Goal: Information Seeking & Learning: Learn about a topic

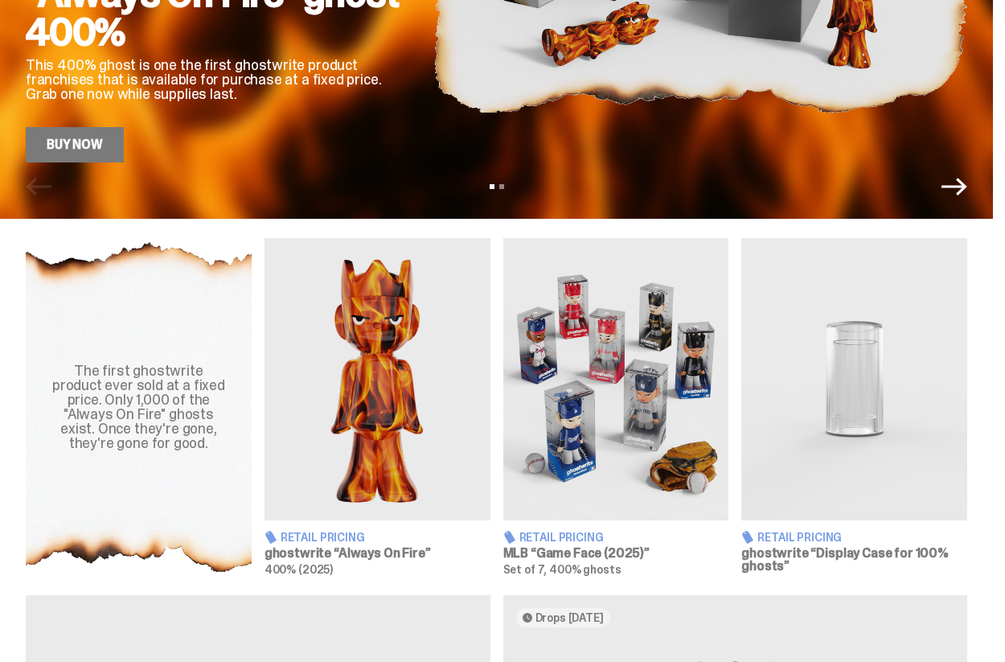
scroll to position [392, 0]
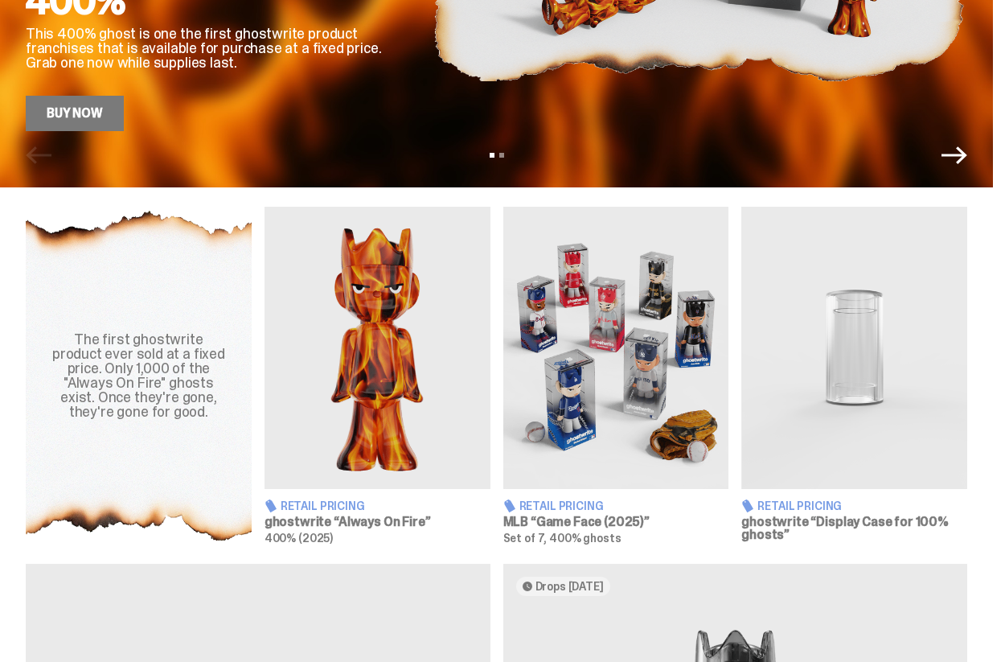
click at [589, 452] on img at bounding box center [616, 348] width 226 height 282
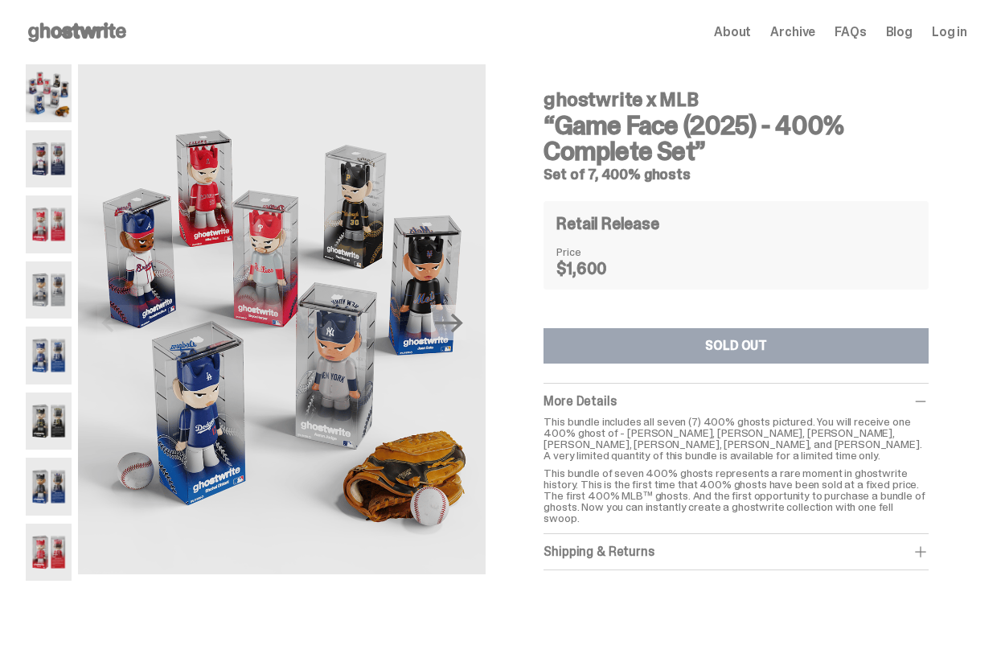
click at [90, 31] on use at bounding box center [77, 32] width 98 height 19
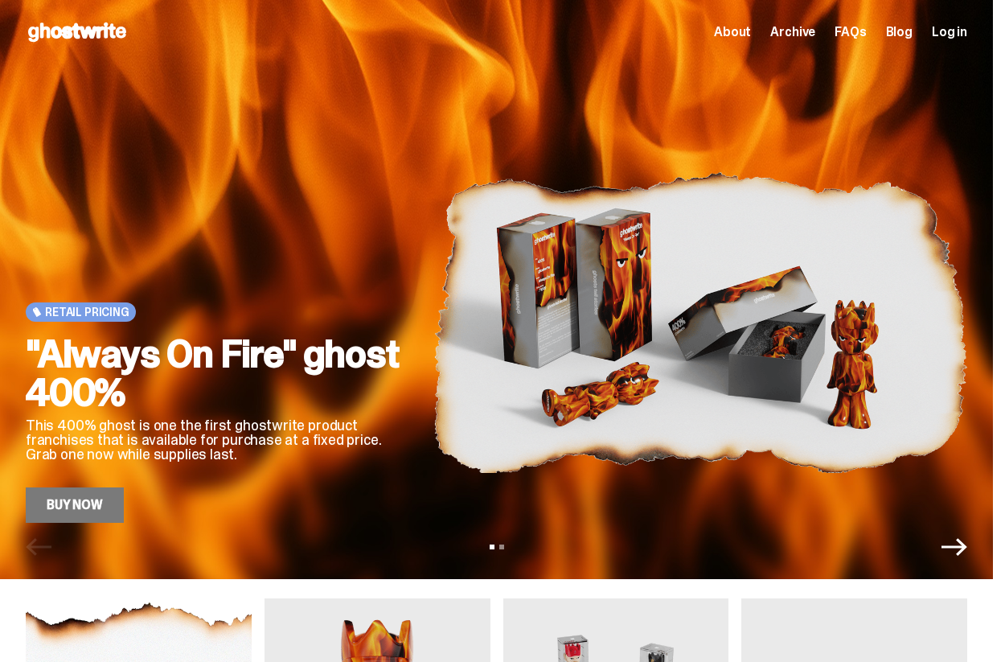
click at [967, 556] on icon "Next" at bounding box center [955, 547] width 26 height 26
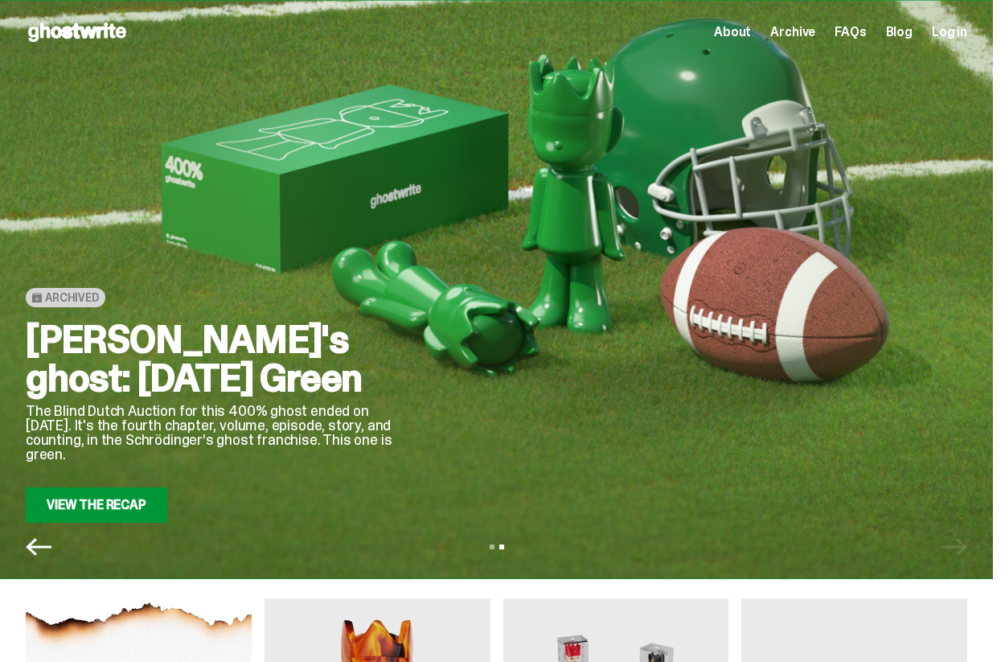
click at [979, 556] on div "View slide 1 View slide 2" at bounding box center [496, 547] width 993 height 26
click at [38, 547] on icon "Previous" at bounding box center [39, 547] width 26 height 18
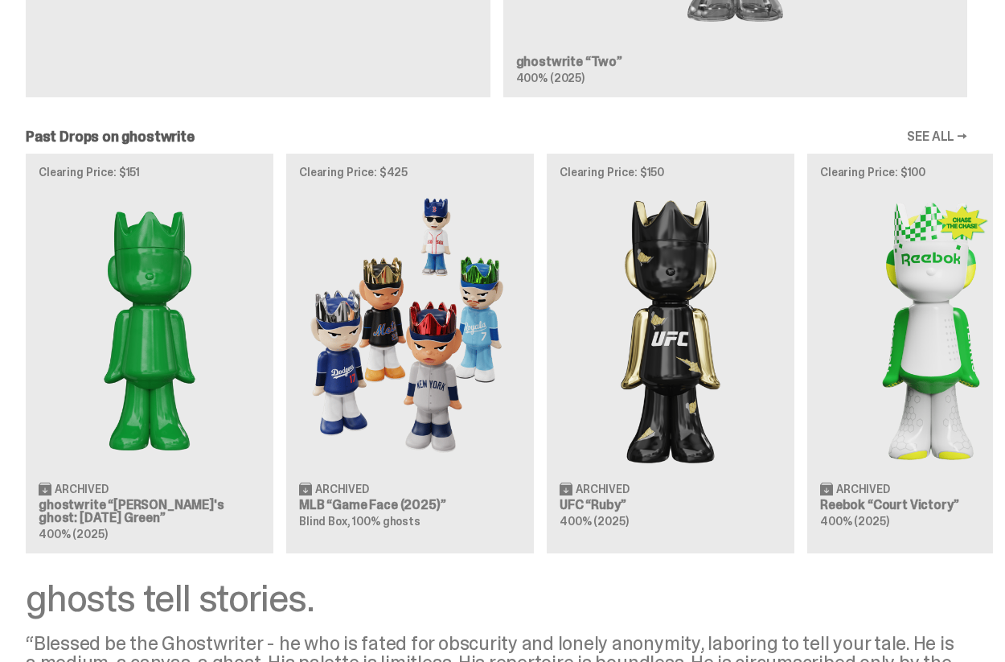
scroll to position [1282, 0]
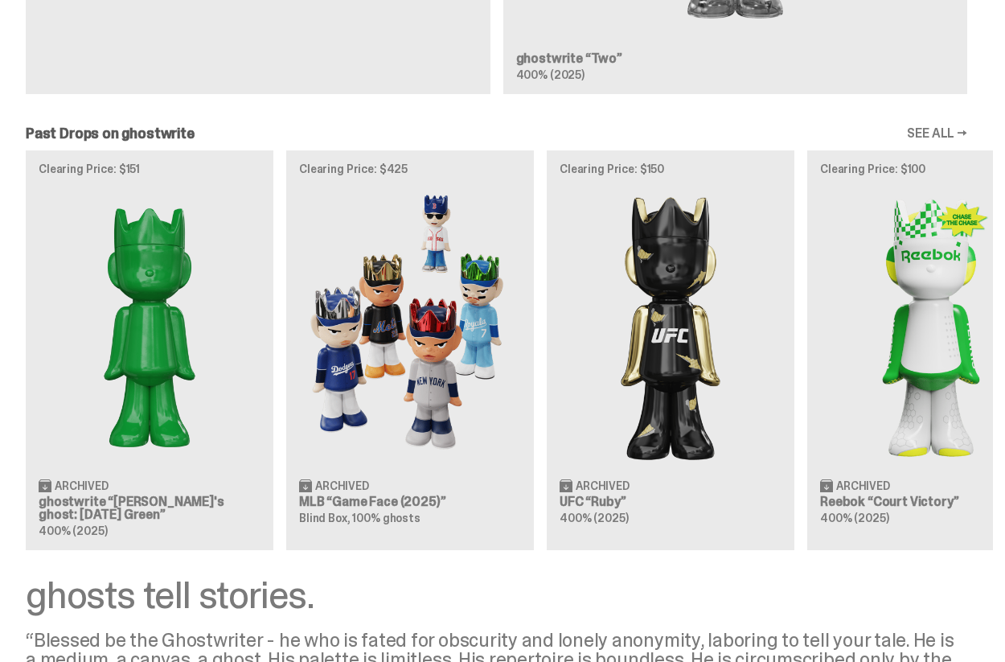
click at [410, 345] on div "Clearing Price: $151 Archived ghostwrite “Schrödinger's ghost: Sunday Green” 40…" at bounding box center [496, 349] width 993 height 399
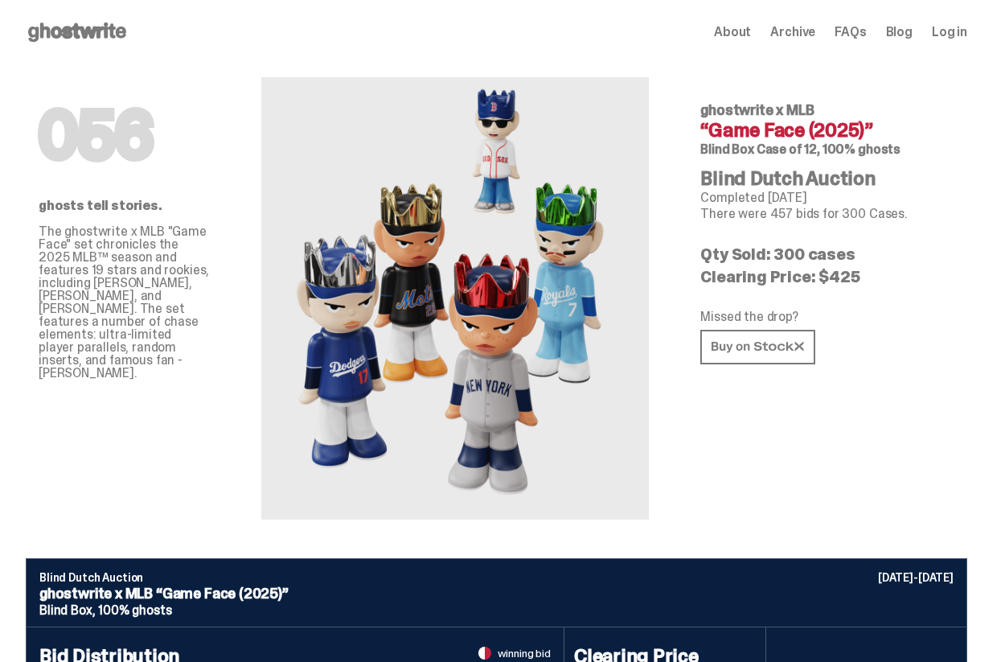
click at [853, 281] on p "Clearing Price: $425" at bounding box center [827, 277] width 254 height 16
drag, startPoint x: 853, startPoint y: 281, endPoint x: 798, endPoint y: 257, distance: 60.2
click at [798, 257] on div "056 ghostwrite x MLB “Game Face (2025)” Blind Box Case of 12, 100% ghosts Blind…" at bounding box center [828, 291] width 306 height 455
click at [798, 257] on p "Qty Sold: 300 cases" at bounding box center [827, 254] width 254 height 16
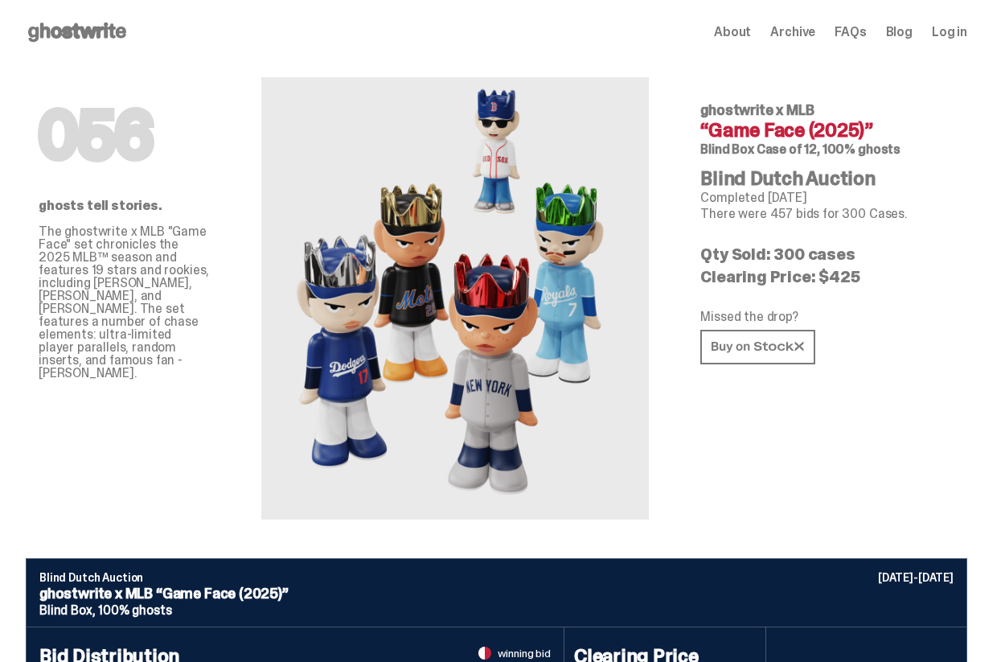
click at [852, 269] on p "Clearing Price: $425" at bounding box center [827, 277] width 254 height 16
click at [839, 290] on div "056 ghostwrite x MLB “Game Face (2025)” Blind Box Case of 12, 100% ghosts Blind…" at bounding box center [828, 291] width 306 height 455
click at [850, 275] on p "Clearing Price: $425" at bounding box center [827, 277] width 254 height 16
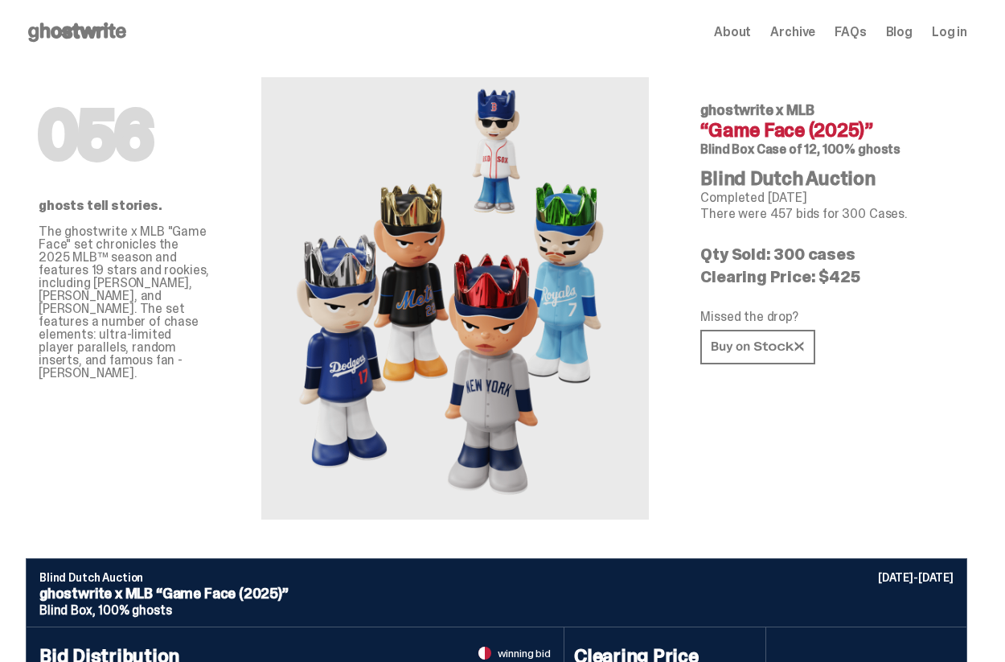
click at [59, 36] on use at bounding box center [77, 32] width 98 height 19
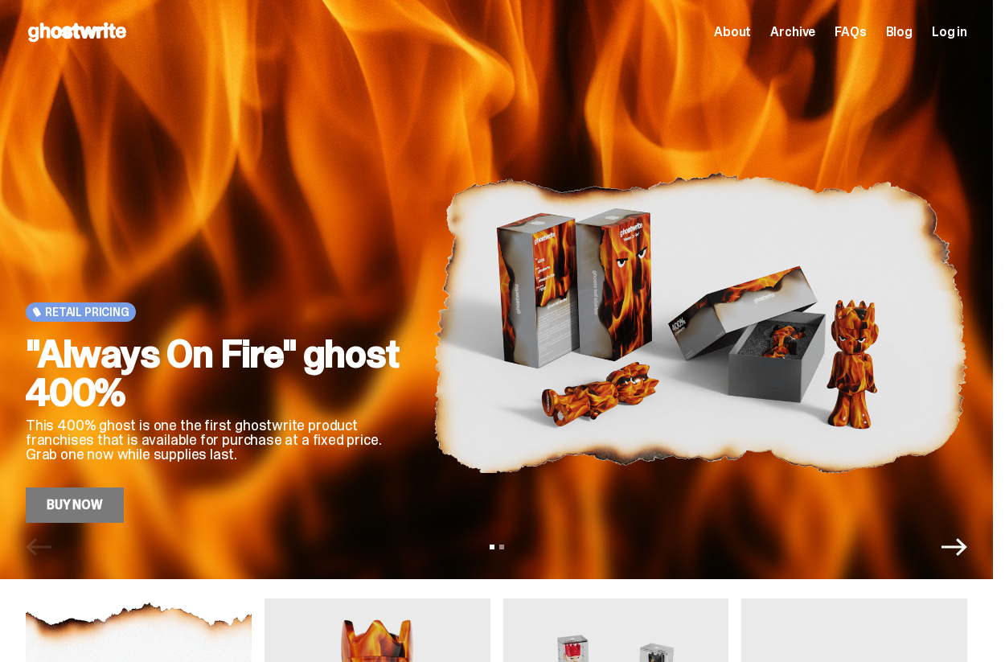
click at [89, 27] on use at bounding box center [77, 32] width 98 height 19
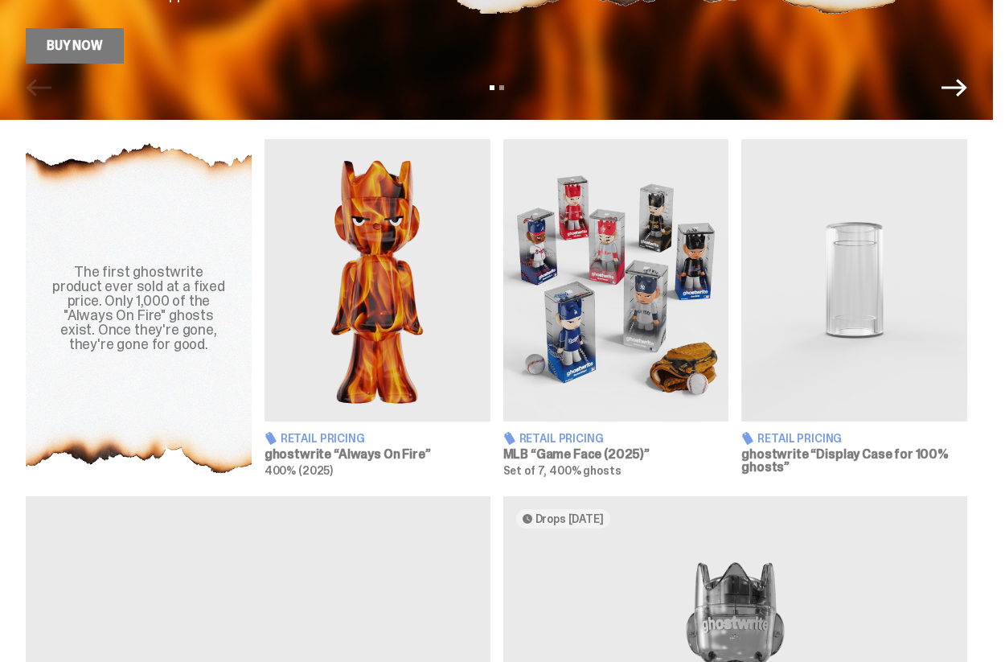
scroll to position [467, 0]
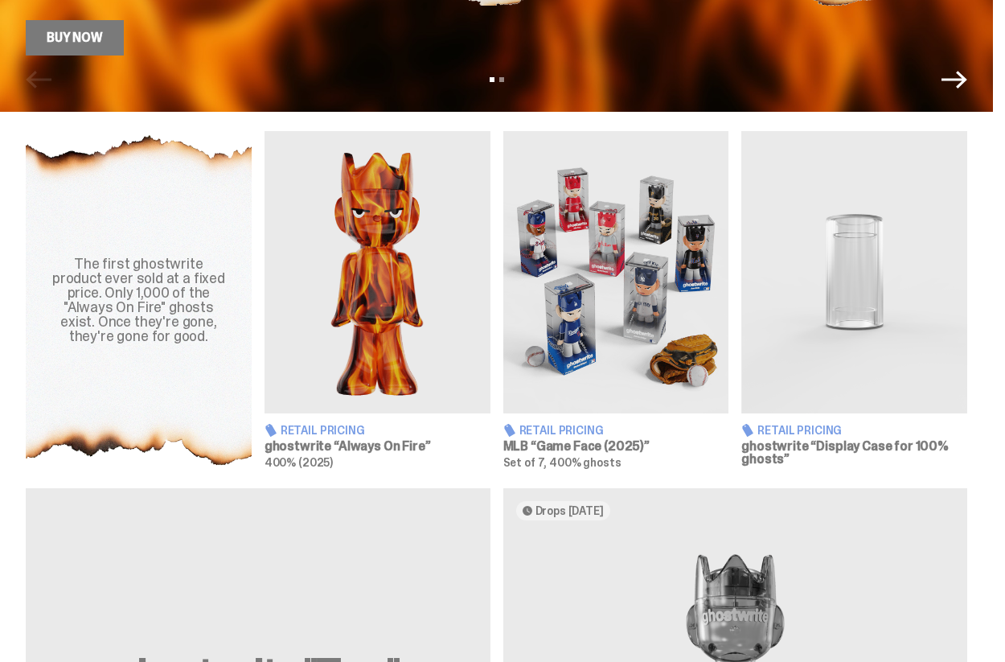
click at [613, 213] on img at bounding box center [616, 272] width 226 height 282
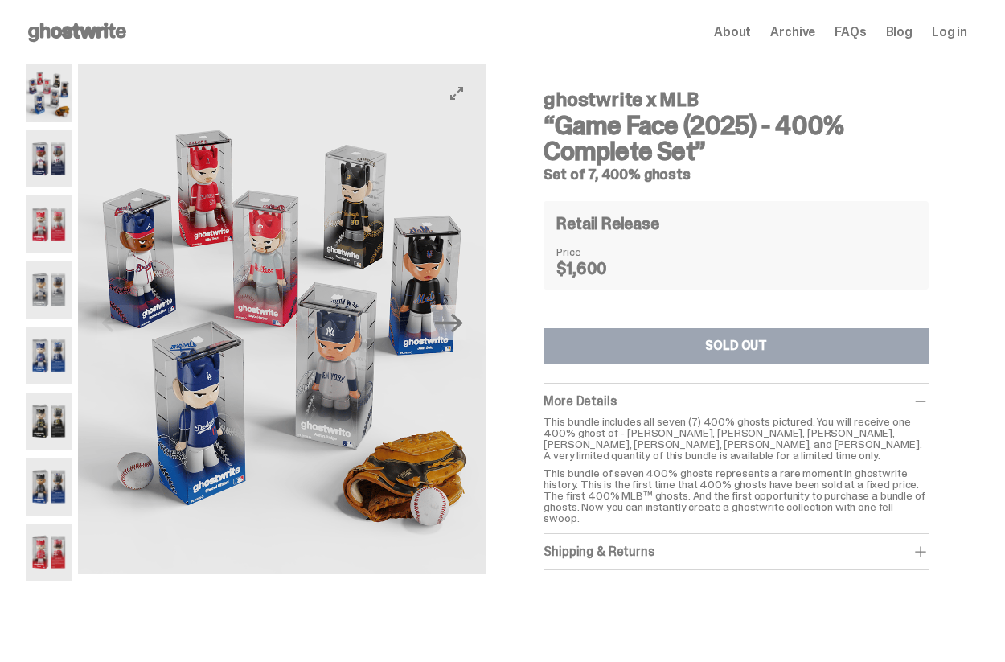
click at [277, 263] on img at bounding box center [282, 319] width 408 height 510
click at [47, 89] on img at bounding box center [49, 93] width 46 height 58
click at [38, 540] on img at bounding box center [49, 552] width 46 height 58
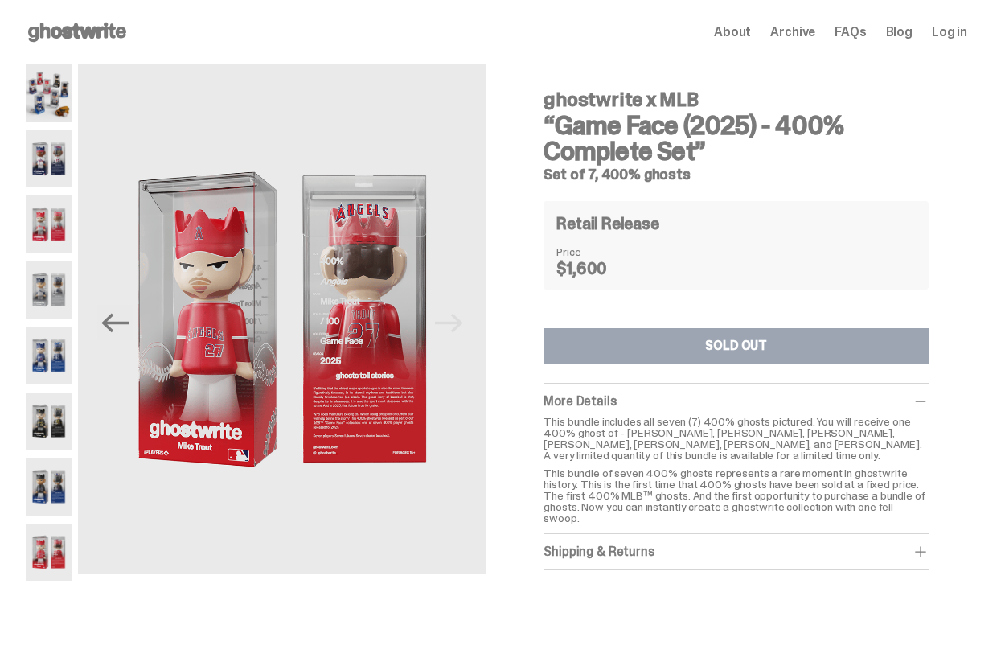
click at [45, 482] on img at bounding box center [49, 487] width 46 height 58
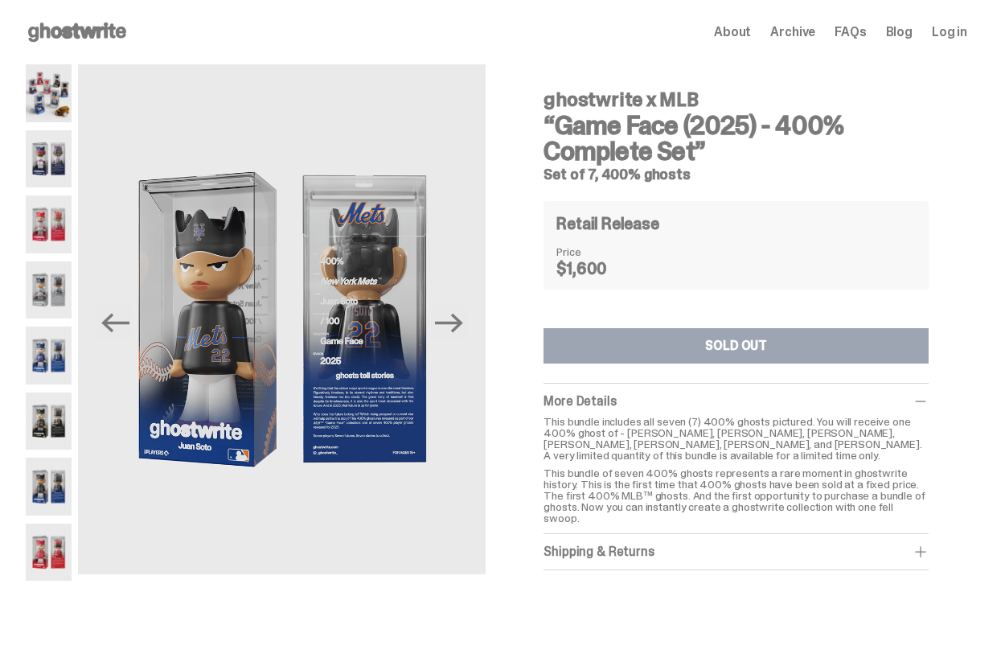
click at [63, 388] on div at bounding box center [49, 322] width 46 height 516
click at [49, 430] on img at bounding box center [49, 421] width 46 height 58
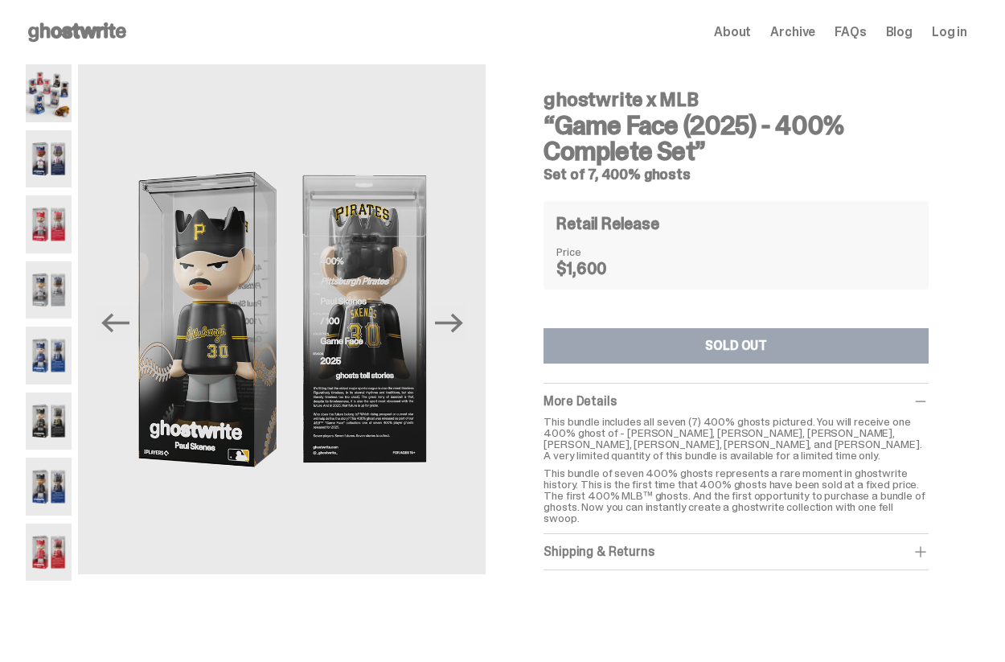
click at [52, 362] on img at bounding box center [49, 355] width 46 height 58
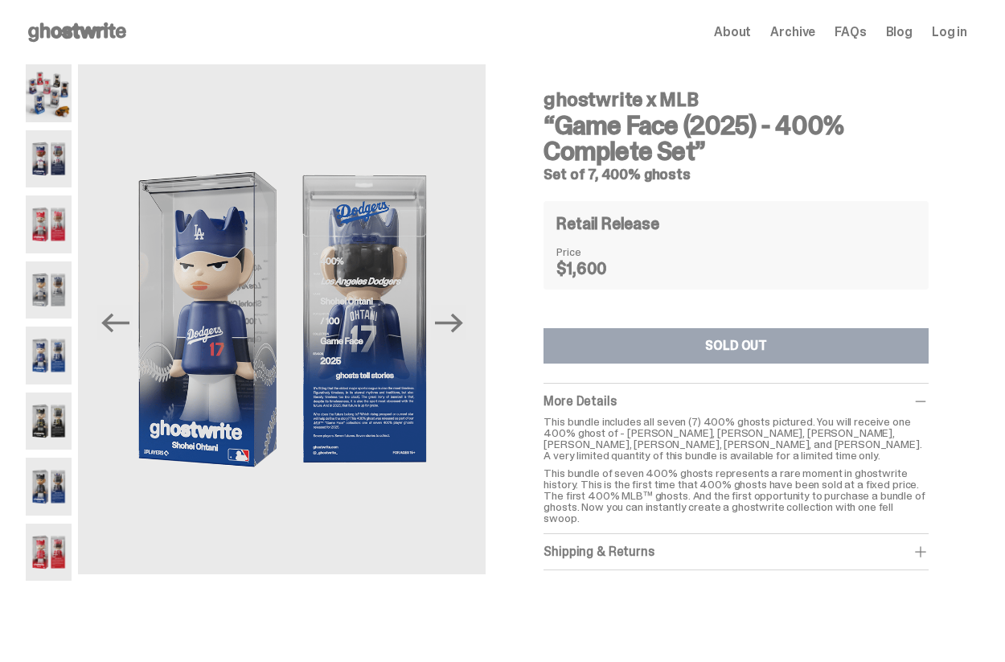
click at [28, 219] on img at bounding box center [49, 224] width 46 height 58
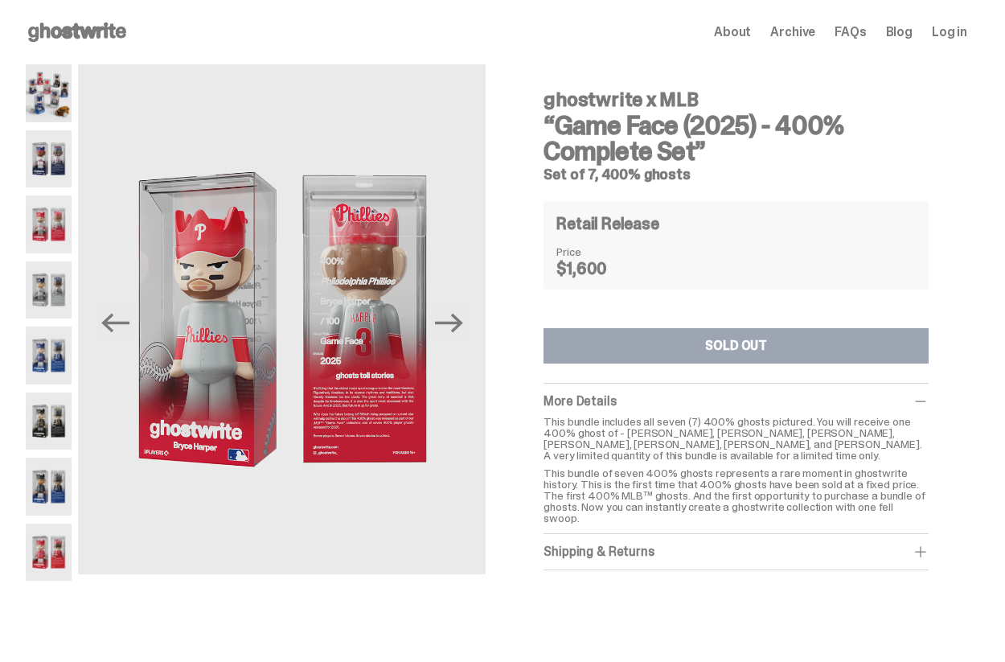
click at [111, 51] on div "Open main menu Home About Archive FAQs Blog Log in About Archive FAQs Blog Log …" at bounding box center [496, 32] width 993 height 64
click at [111, 40] on icon at bounding box center [77, 32] width 103 height 26
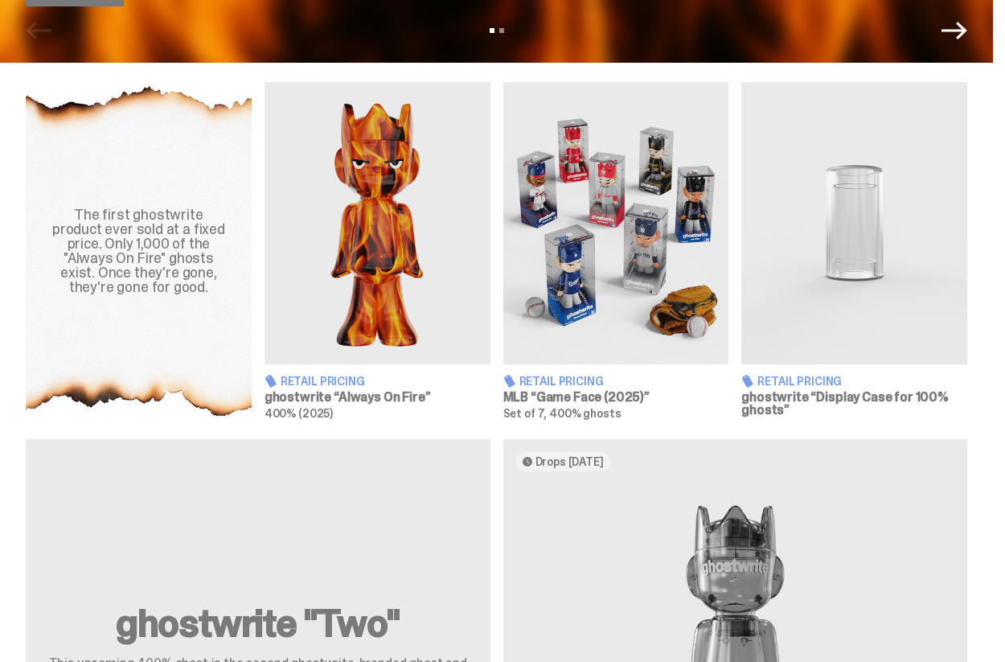
scroll to position [517, 0]
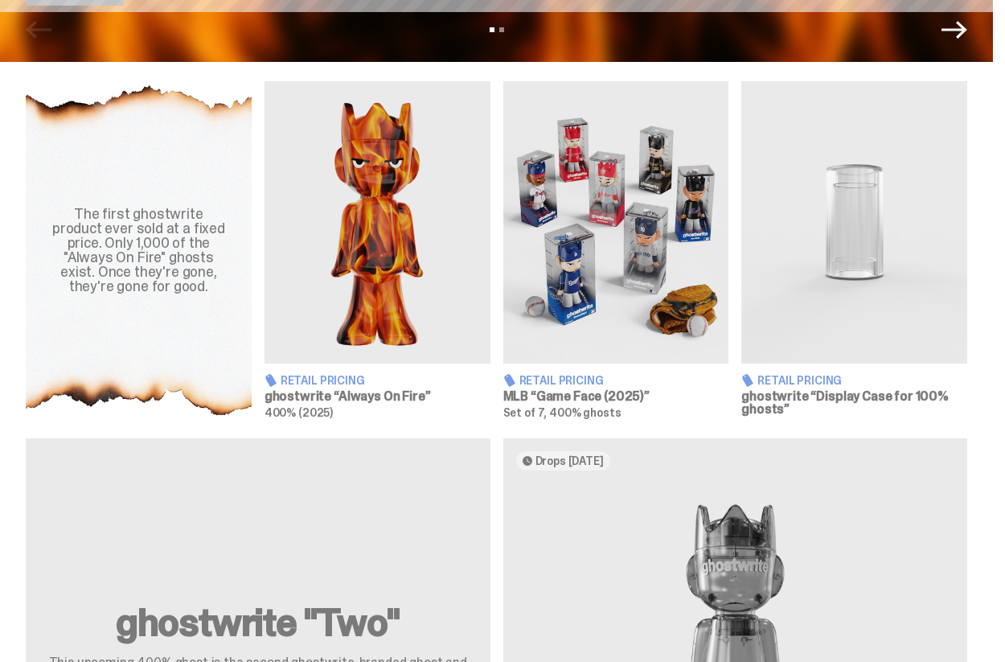
click at [583, 208] on img at bounding box center [616, 222] width 226 height 282
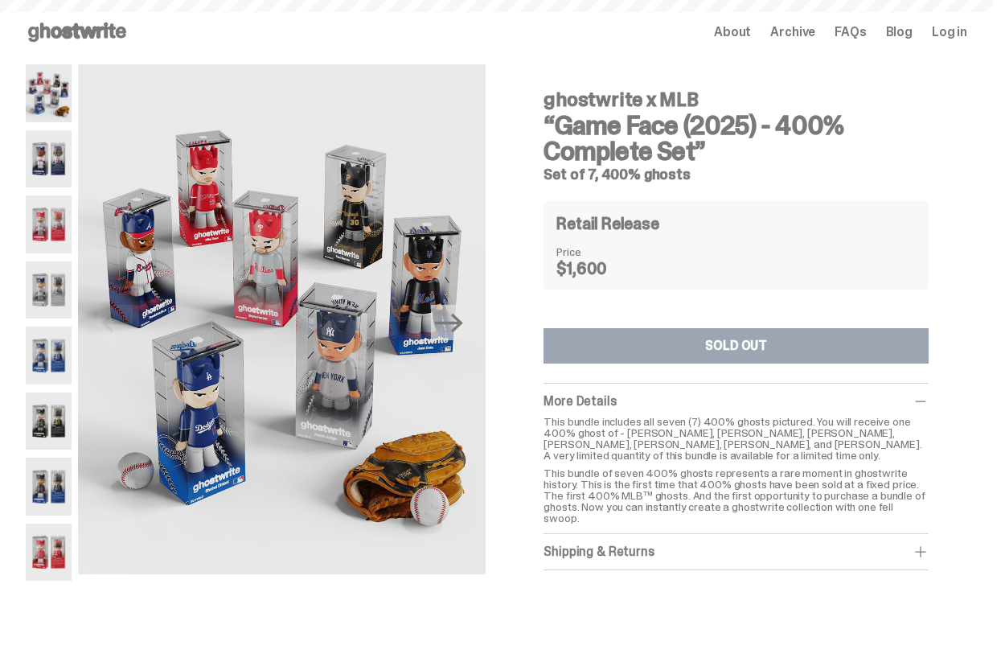
click at [620, 200] on div "ghostwrite x MLB “Game Face (2025) - 400% Complete Set” Set of 7, 400% ghosts R…" at bounding box center [736, 323] width 385 height 493
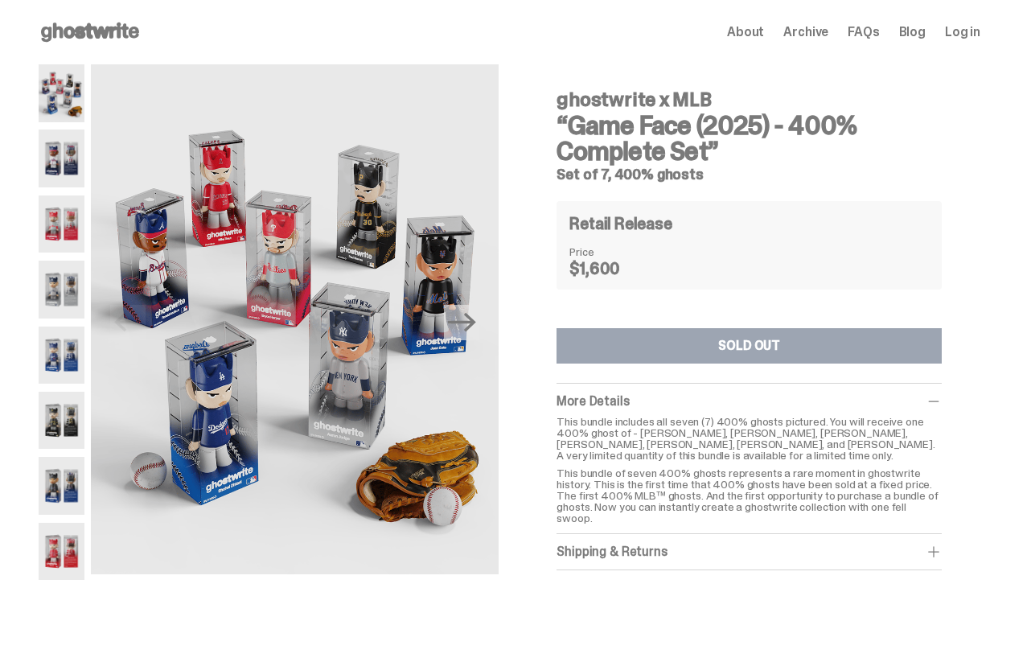
click at [54, 568] on img at bounding box center [62, 552] width 46 height 58
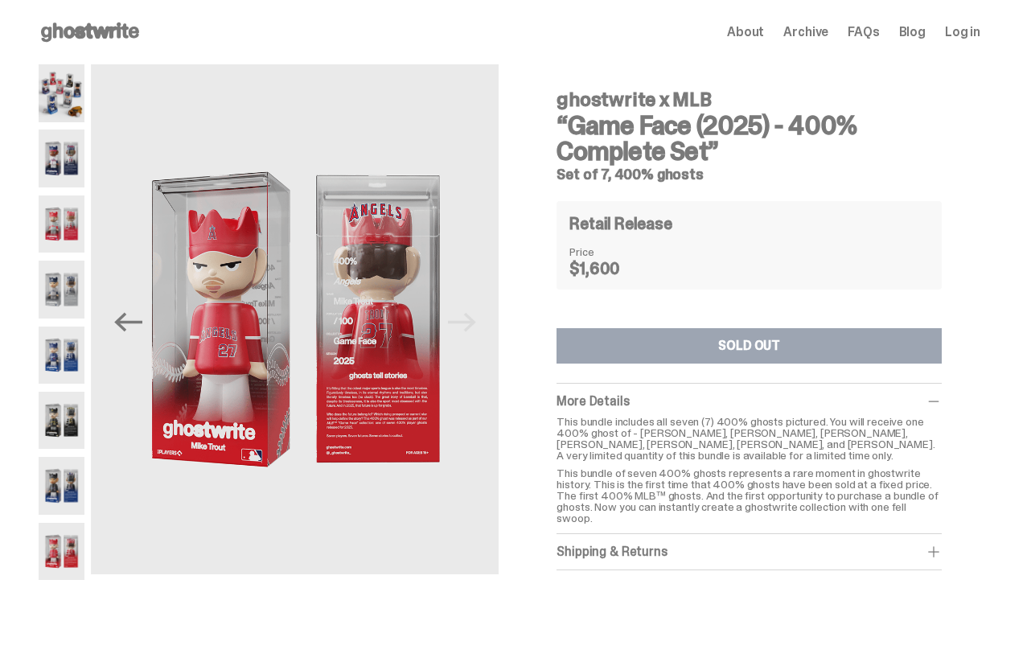
click at [65, 54] on div "Open main menu Home About Archive FAQs Blog Log in About Archive FAQs Blog Log …" at bounding box center [509, 32] width 1019 height 64
click at [60, 88] on img at bounding box center [62, 93] width 46 height 58
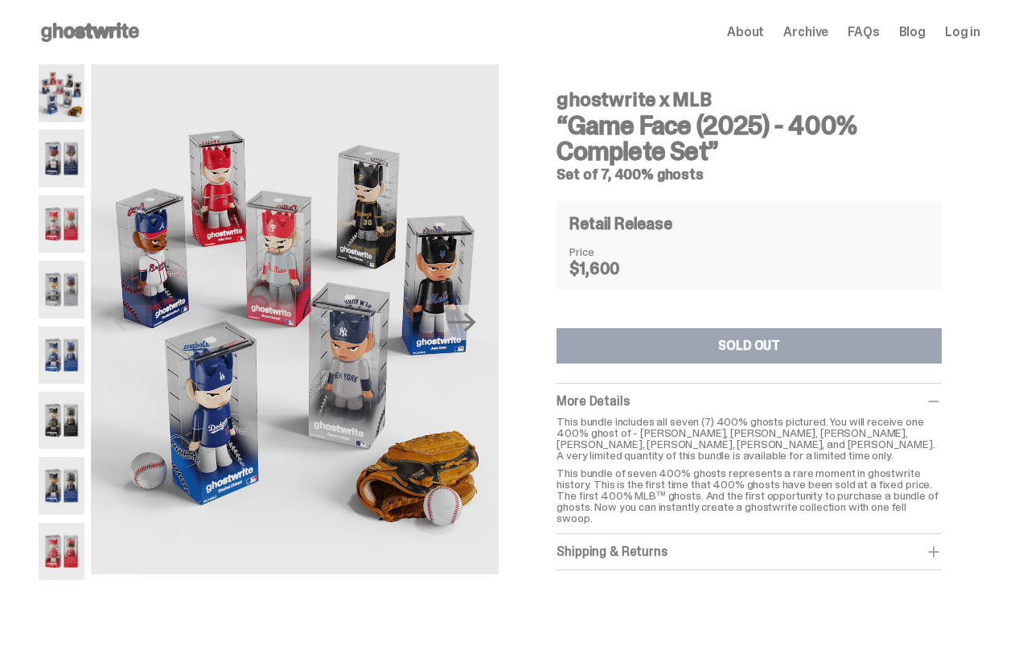
click at [68, 548] on img at bounding box center [62, 552] width 46 height 58
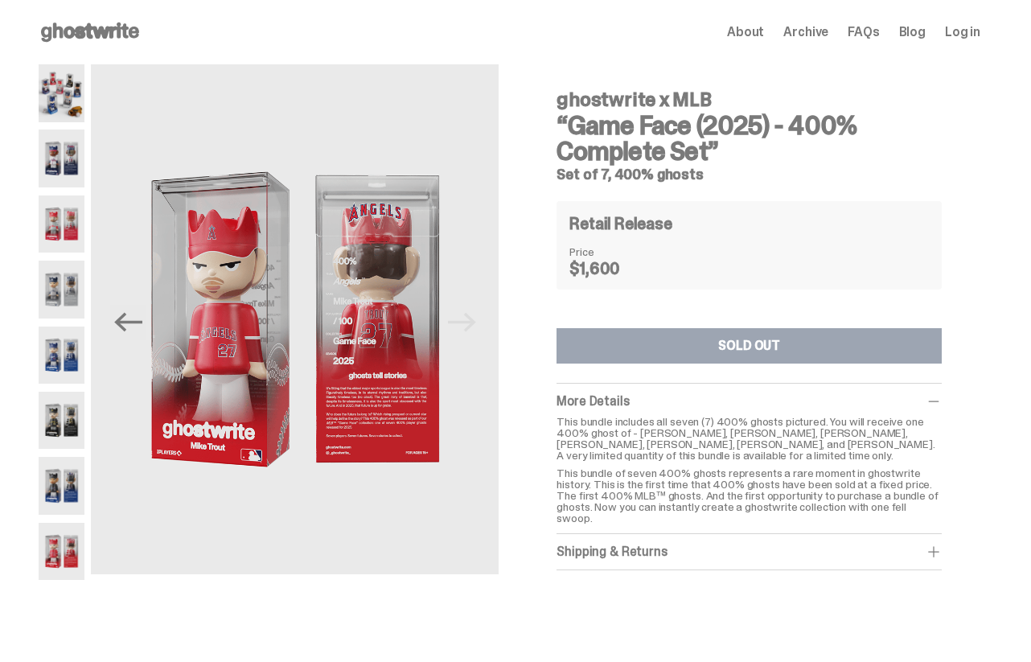
click at [61, 223] on img at bounding box center [62, 224] width 46 height 58
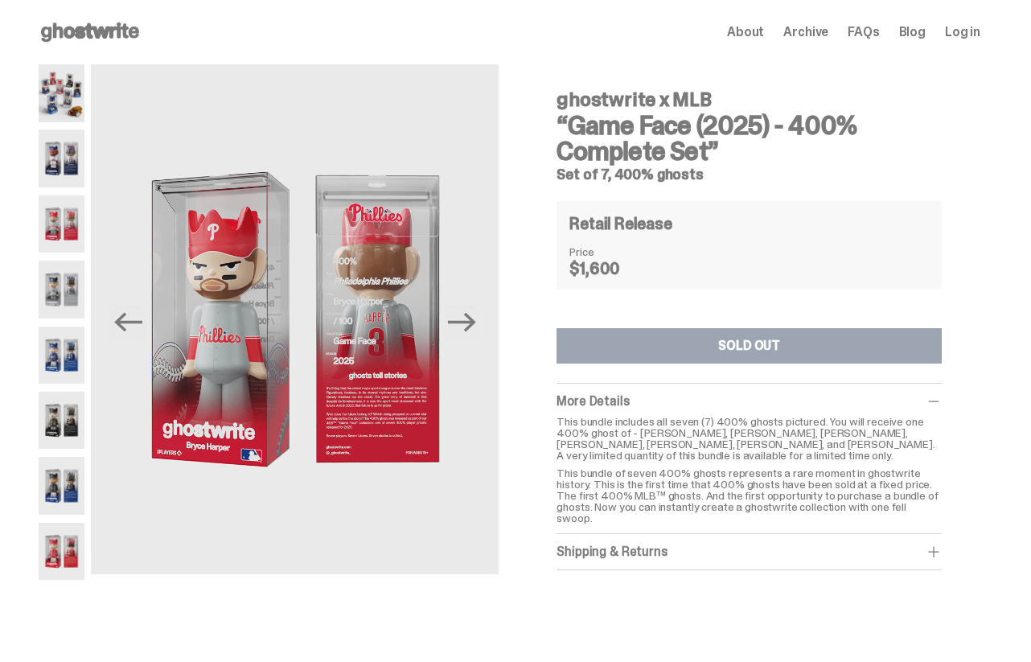
click at [18, 174] on div "ghostwrite x MLB “Game Face (2025) - 400% Complete Set” Set of 7, 400% ghosts P…" at bounding box center [509, 351] width 1019 height 575
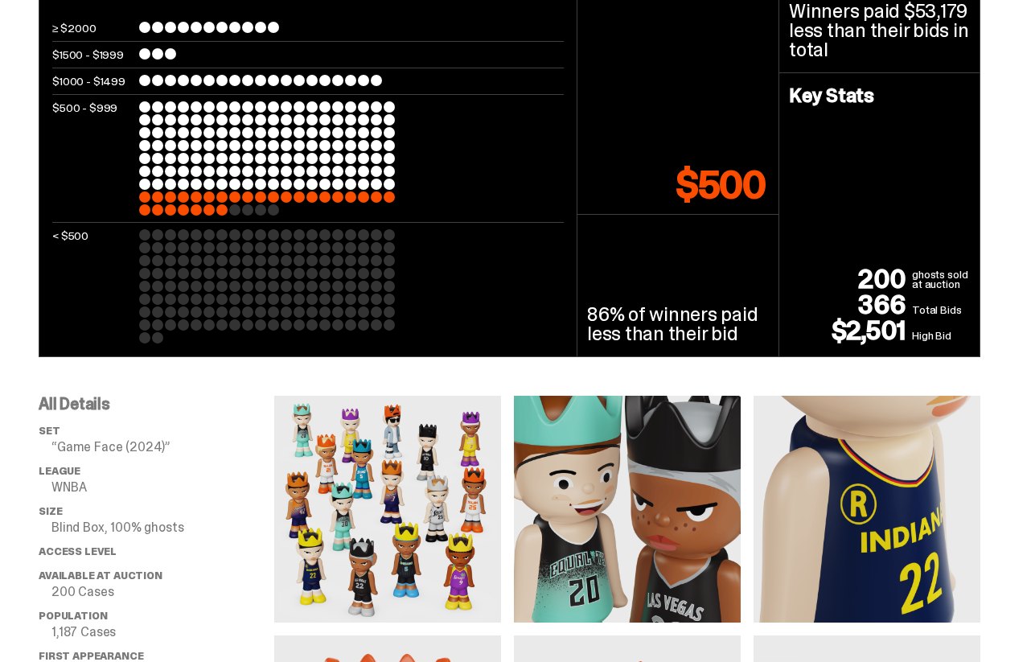
scroll to position [780, 0]
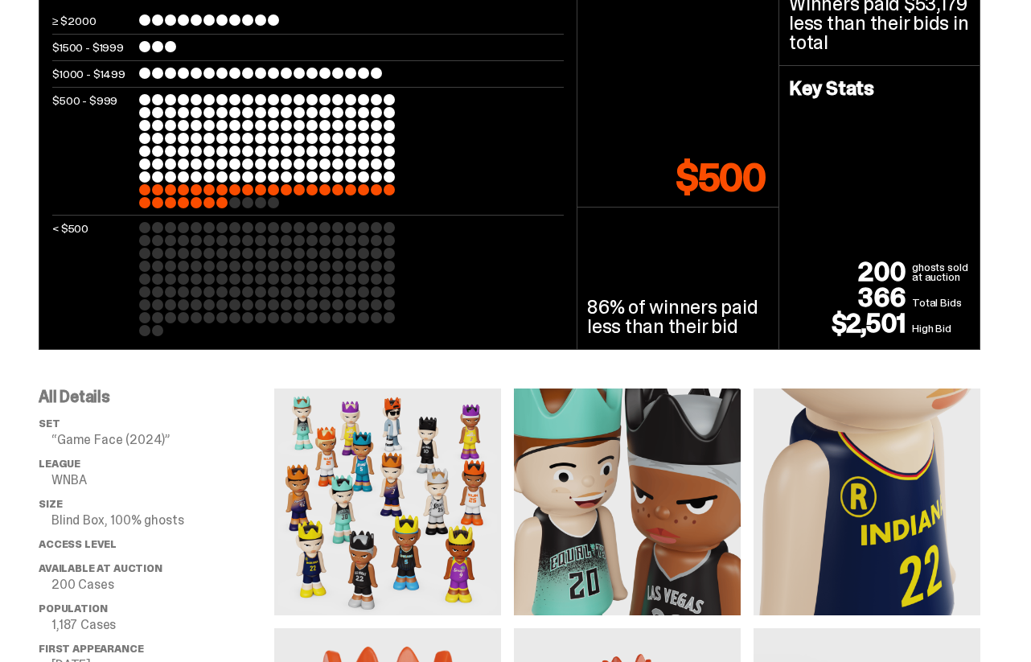
click at [478, 510] on img at bounding box center [387, 501] width 227 height 227
click at [429, 531] on img at bounding box center [387, 501] width 227 height 227
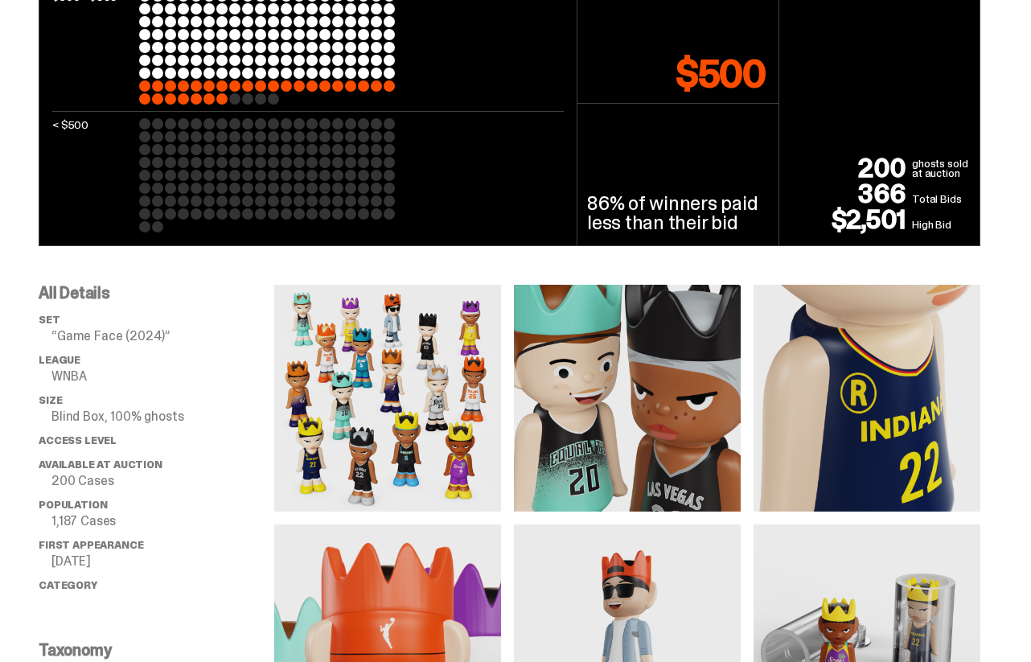
click at [378, 439] on img at bounding box center [387, 398] width 227 height 227
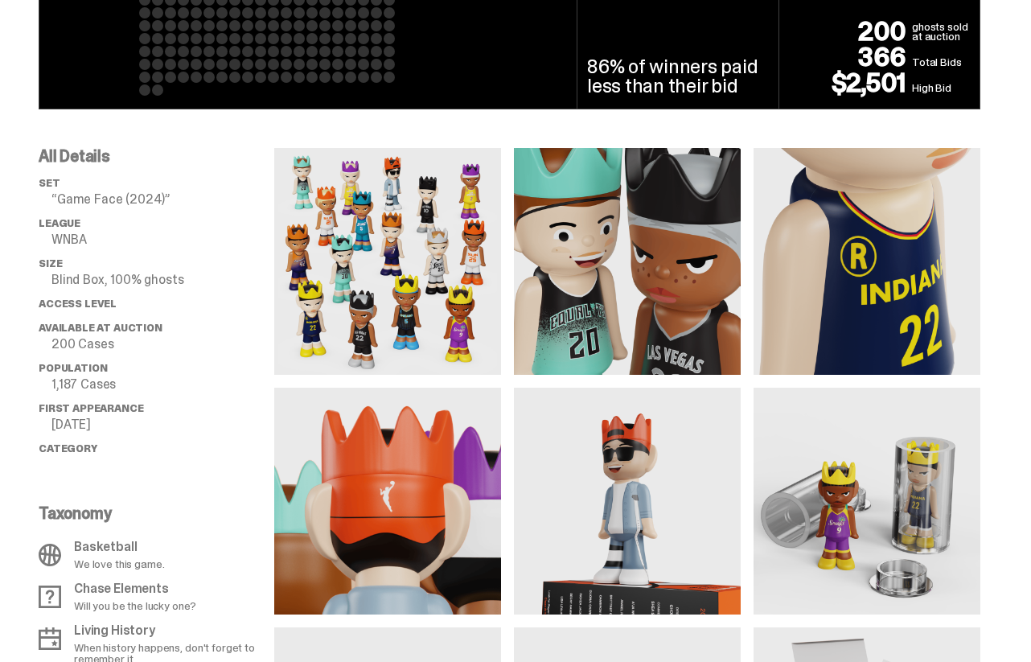
scroll to position [1016, 0]
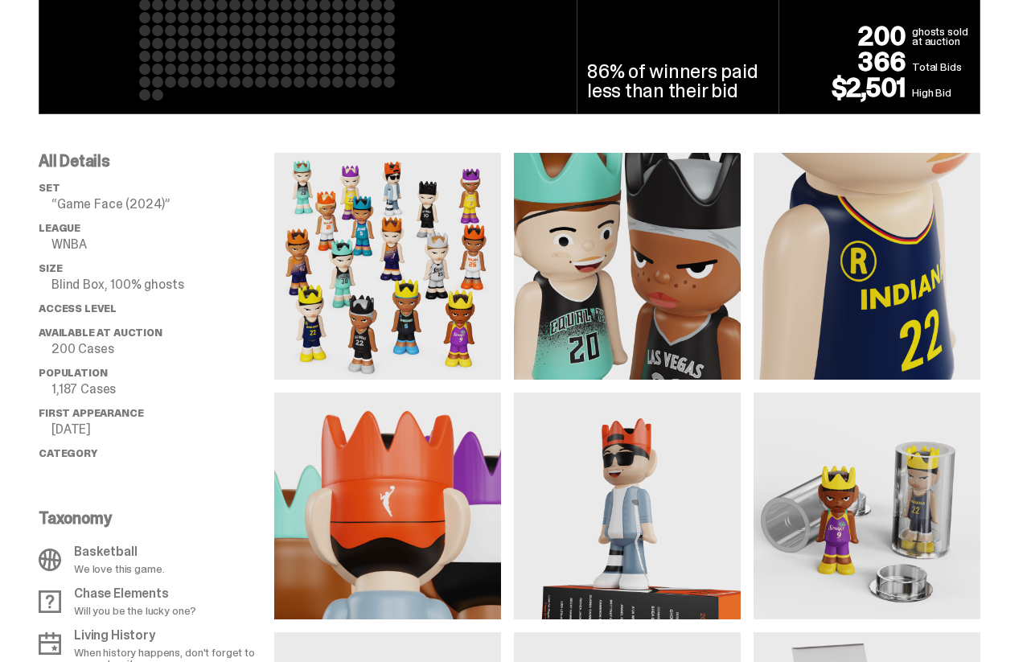
click at [382, 285] on img at bounding box center [387, 266] width 227 height 227
click at [382, 260] on img at bounding box center [387, 266] width 227 height 227
click at [381, 217] on img at bounding box center [387, 266] width 227 height 227
click at [614, 248] on img at bounding box center [627, 266] width 227 height 227
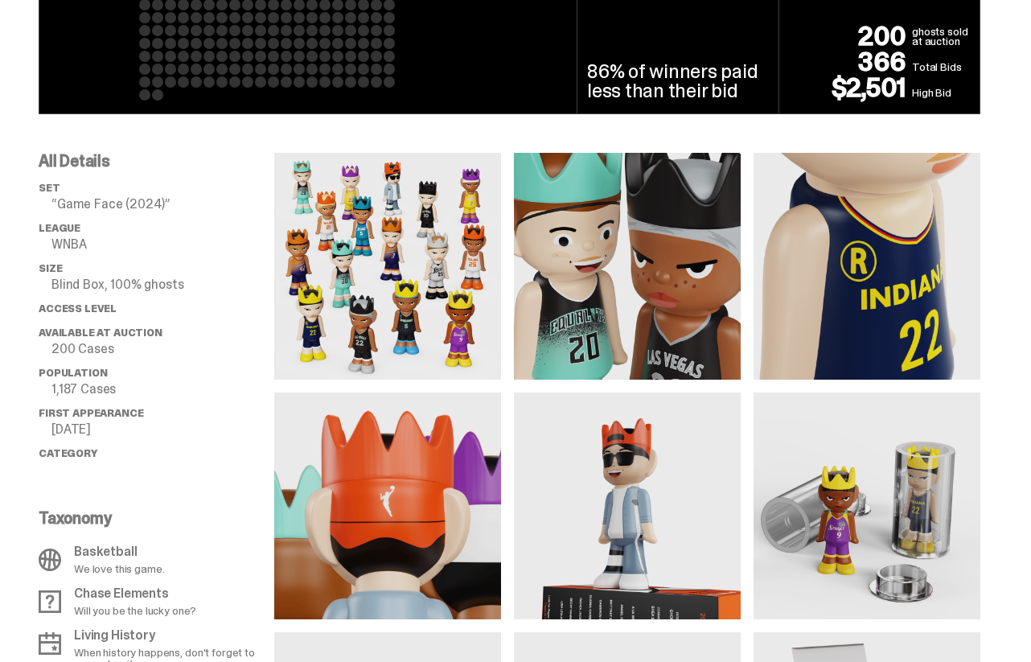
click at [387, 271] on img at bounding box center [387, 266] width 227 height 227
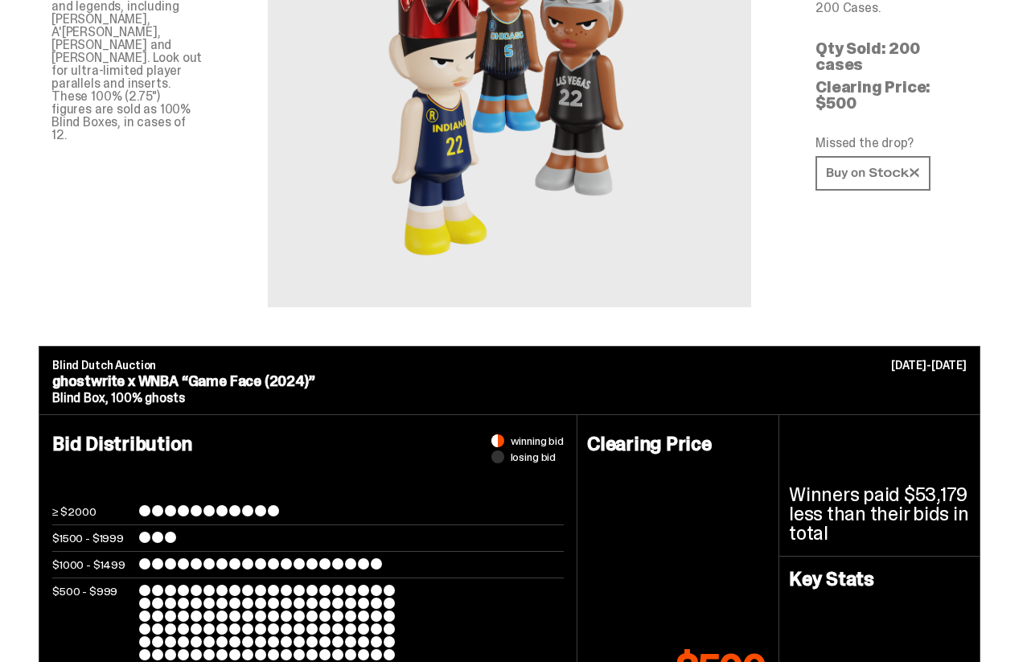
scroll to position [0, 0]
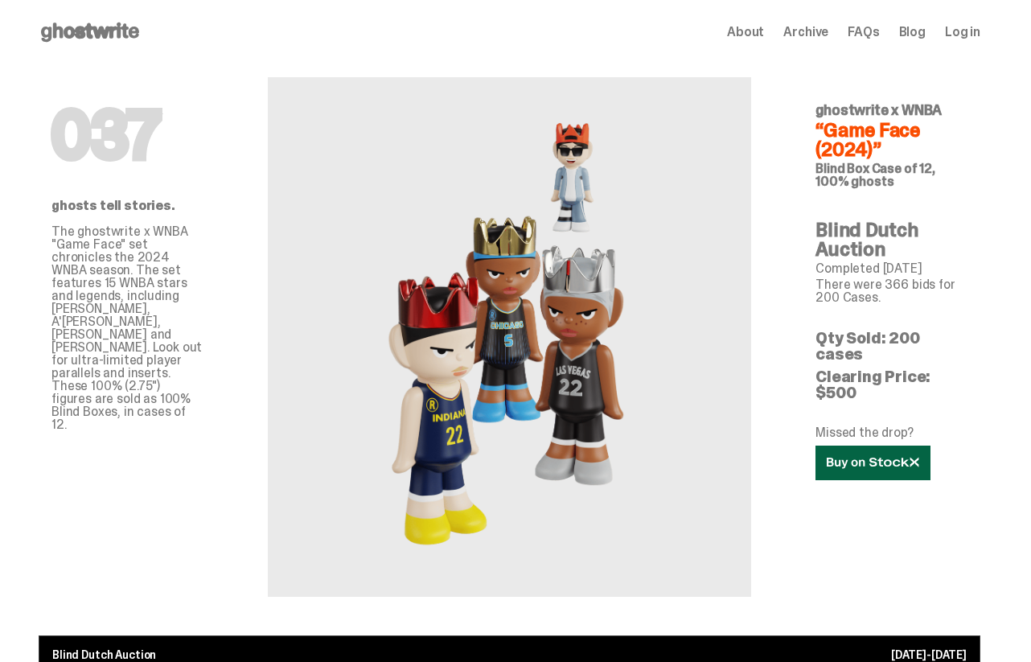
click at [872, 445] on link at bounding box center [872, 462] width 115 height 35
